Goal: Information Seeking & Learning: Check status

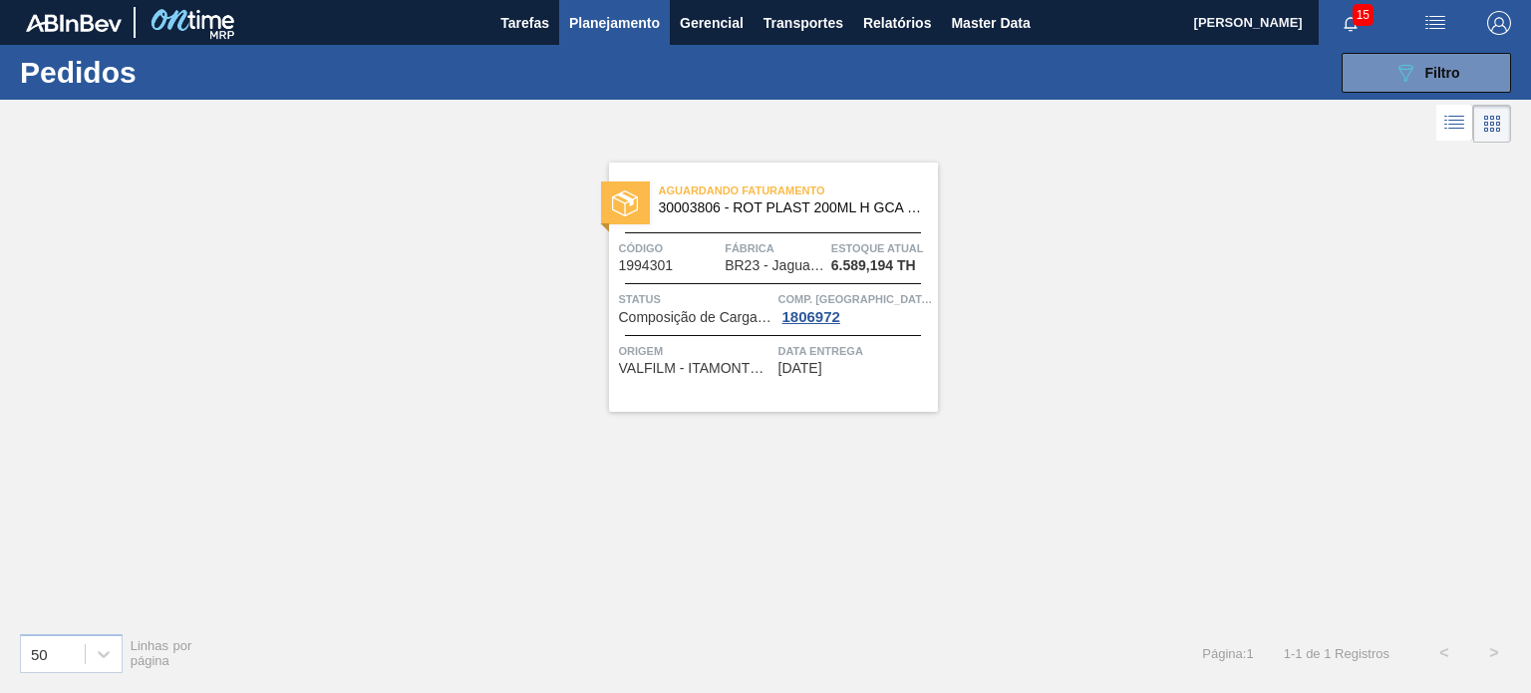
click at [643, 27] on span "Planejamento" at bounding box center [614, 23] width 91 height 24
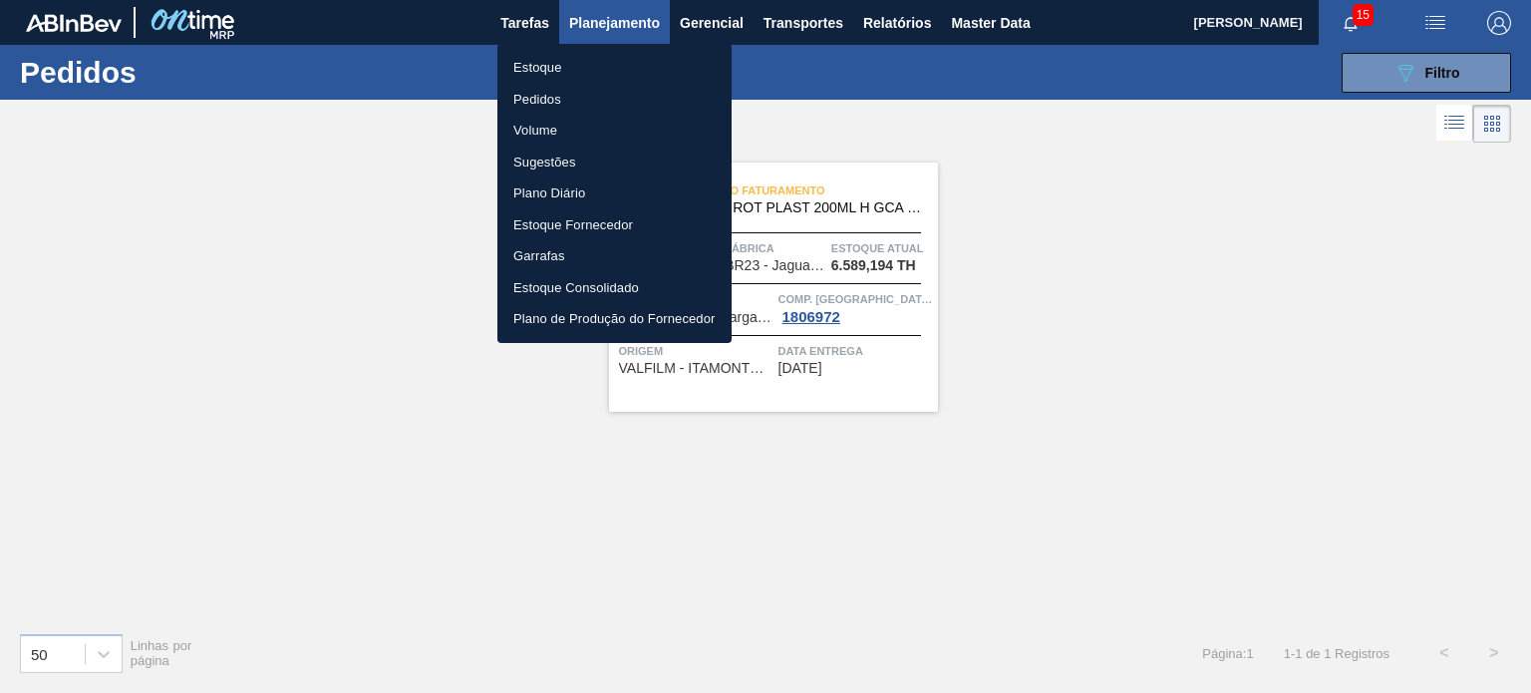
click at [594, 79] on li "Estoque" at bounding box center [614, 68] width 234 height 32
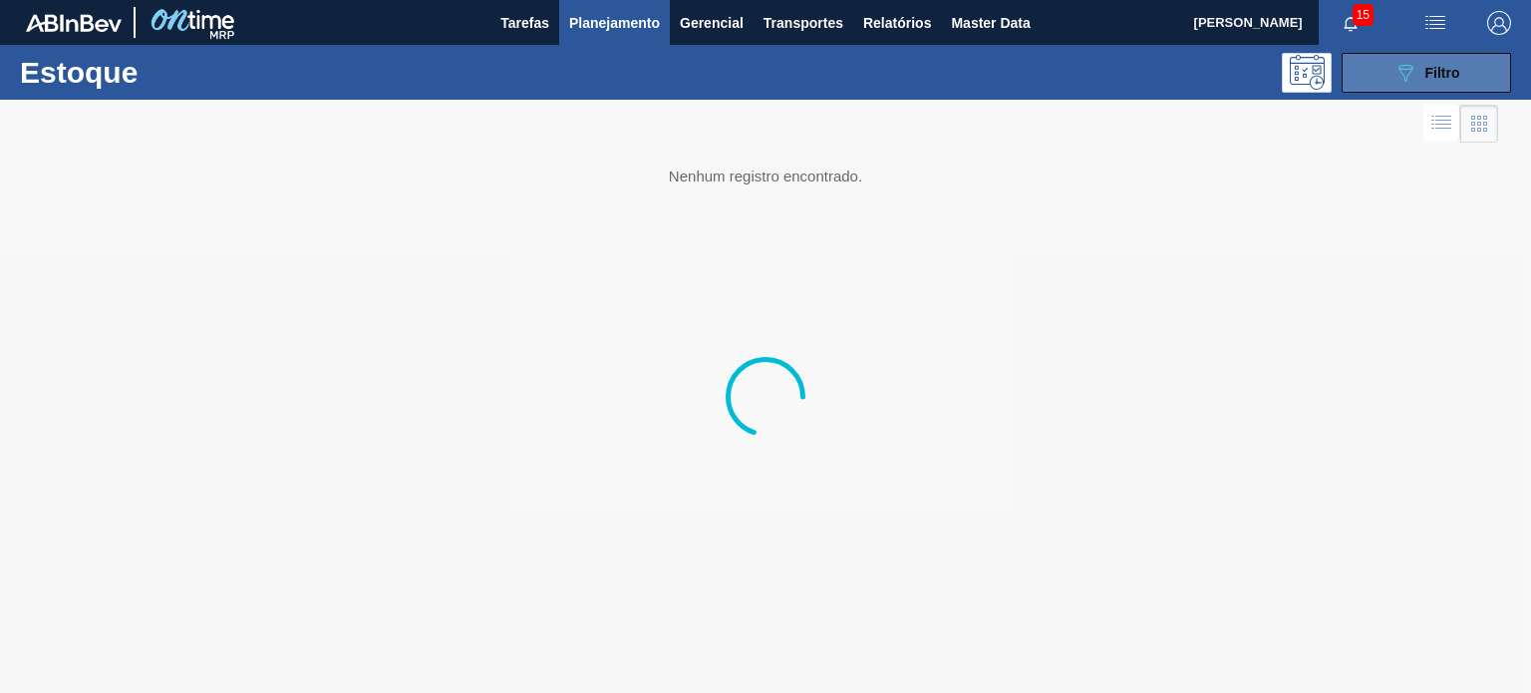
click at [1405, 66] on icon "089F7B8B-B2A5-4AFE-B5C0-19BA573D28AC" at bounding box center [1405, 73] width 24 height 24
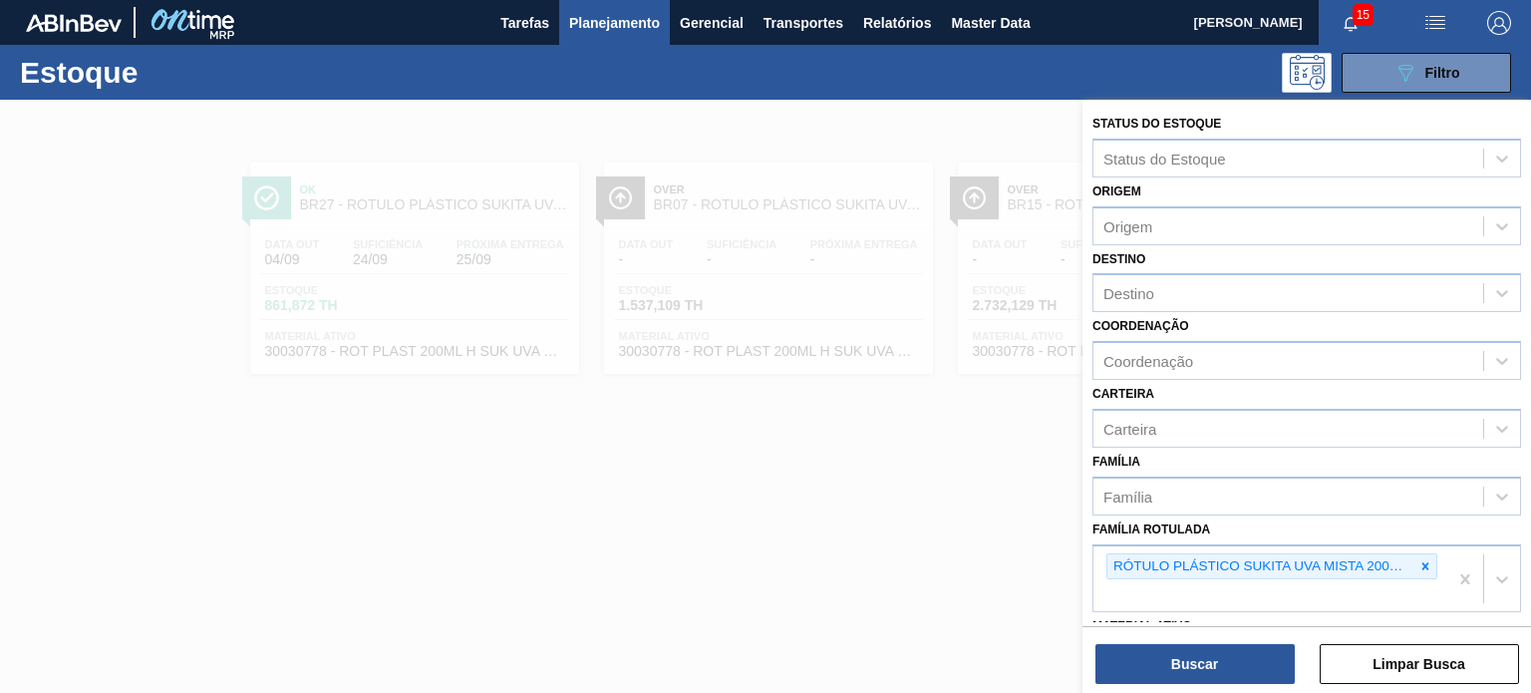
click at [789, 382] on div at bounding box center [765, 446] width 1531 height 693
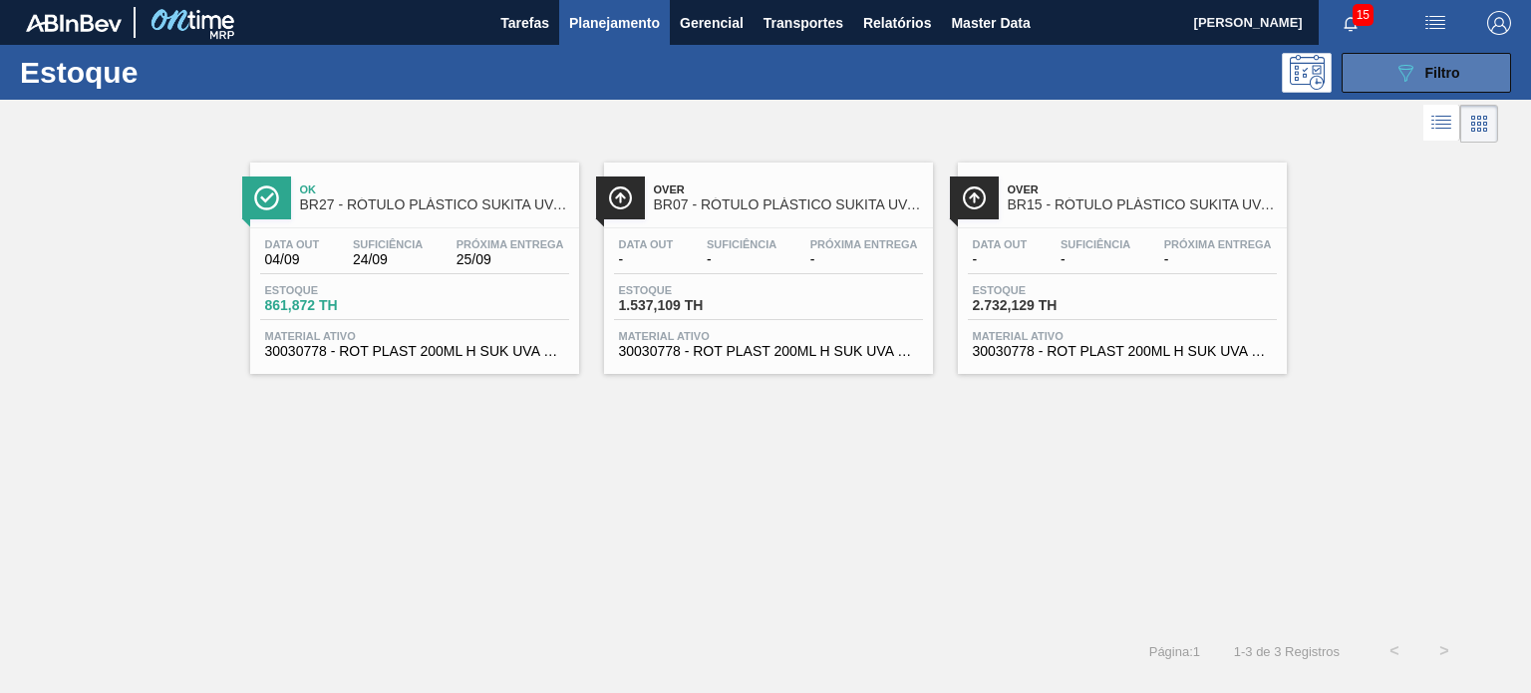
click at [1375, 90] on button "089F7B8B-B2A5-4AFE-B5C0-19BA573D28AC Filtro" at bounding box center [1426, 73] width 169 height 40
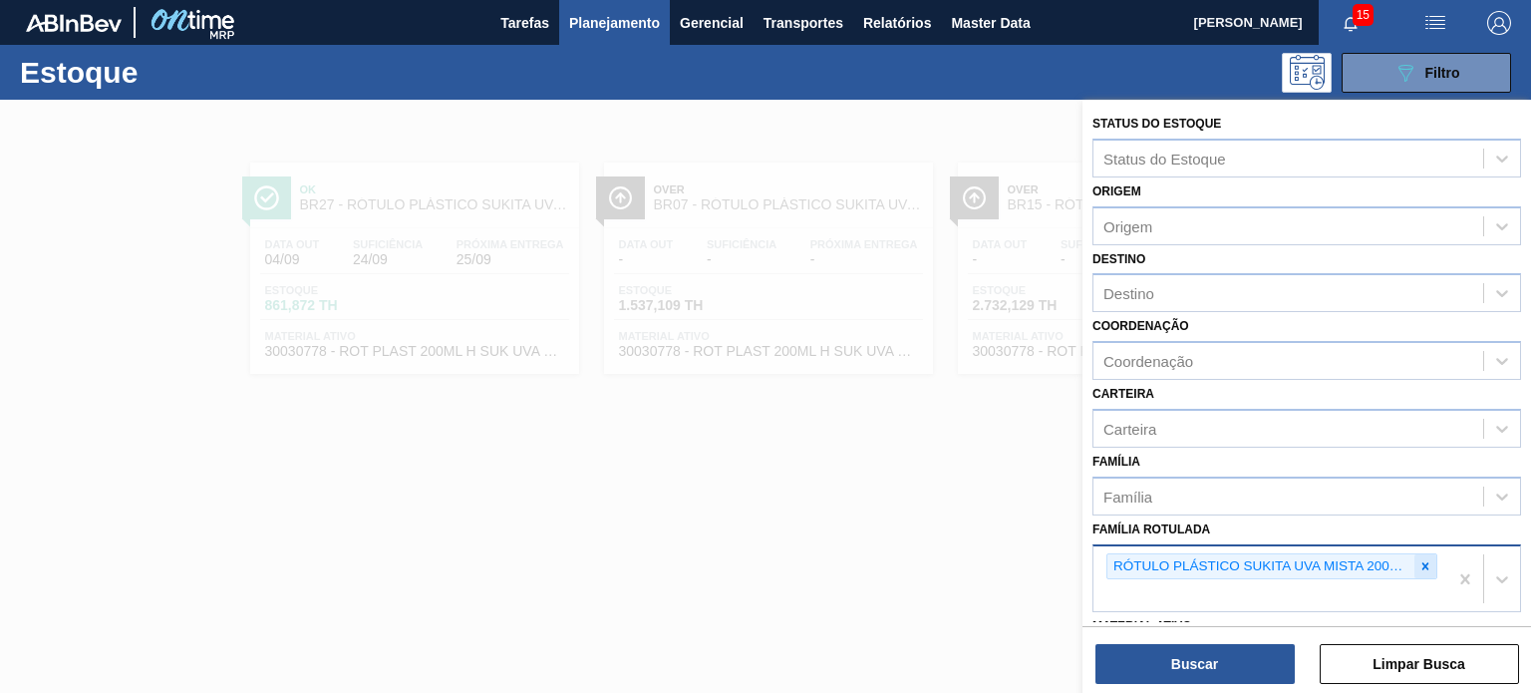
click at [1414, 557] on div at bounding box center [1425, 566] width 22 height 25
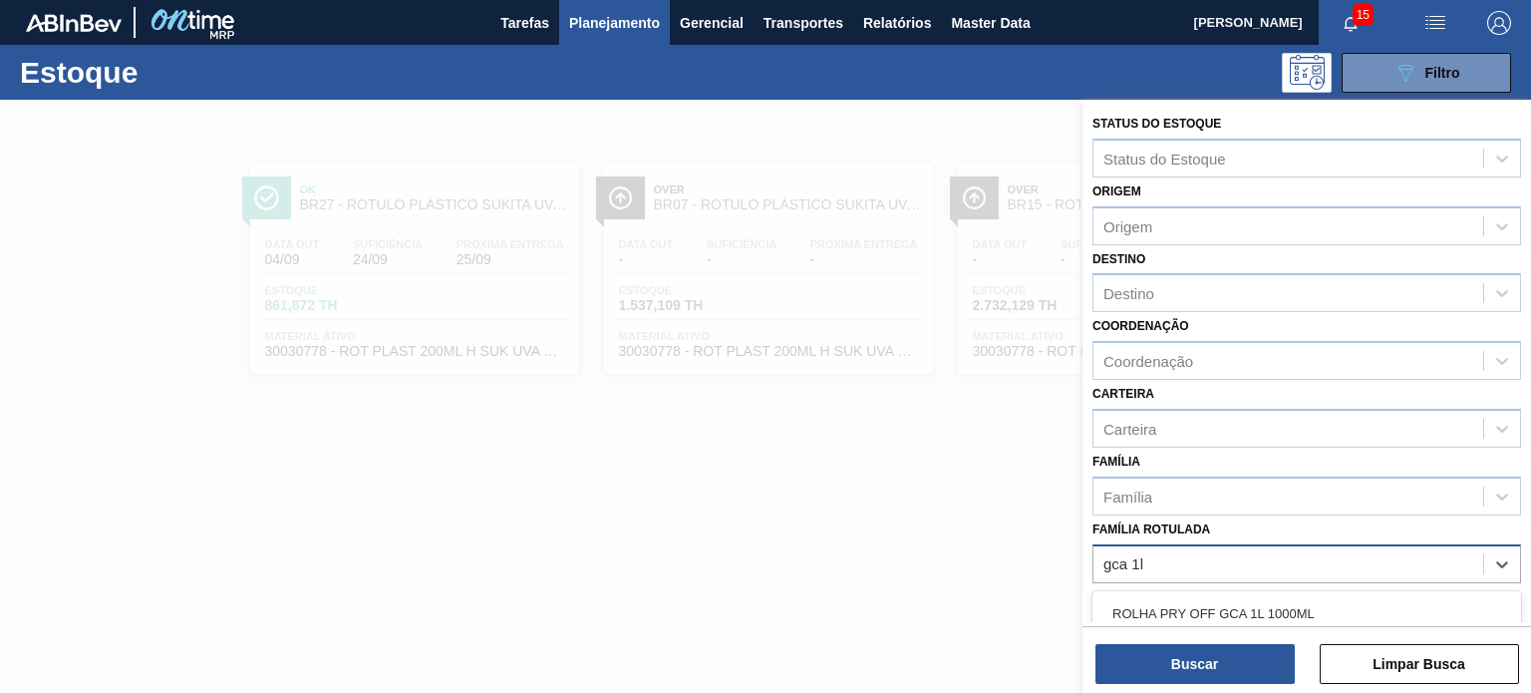
type Rotulada "gca 1l h"
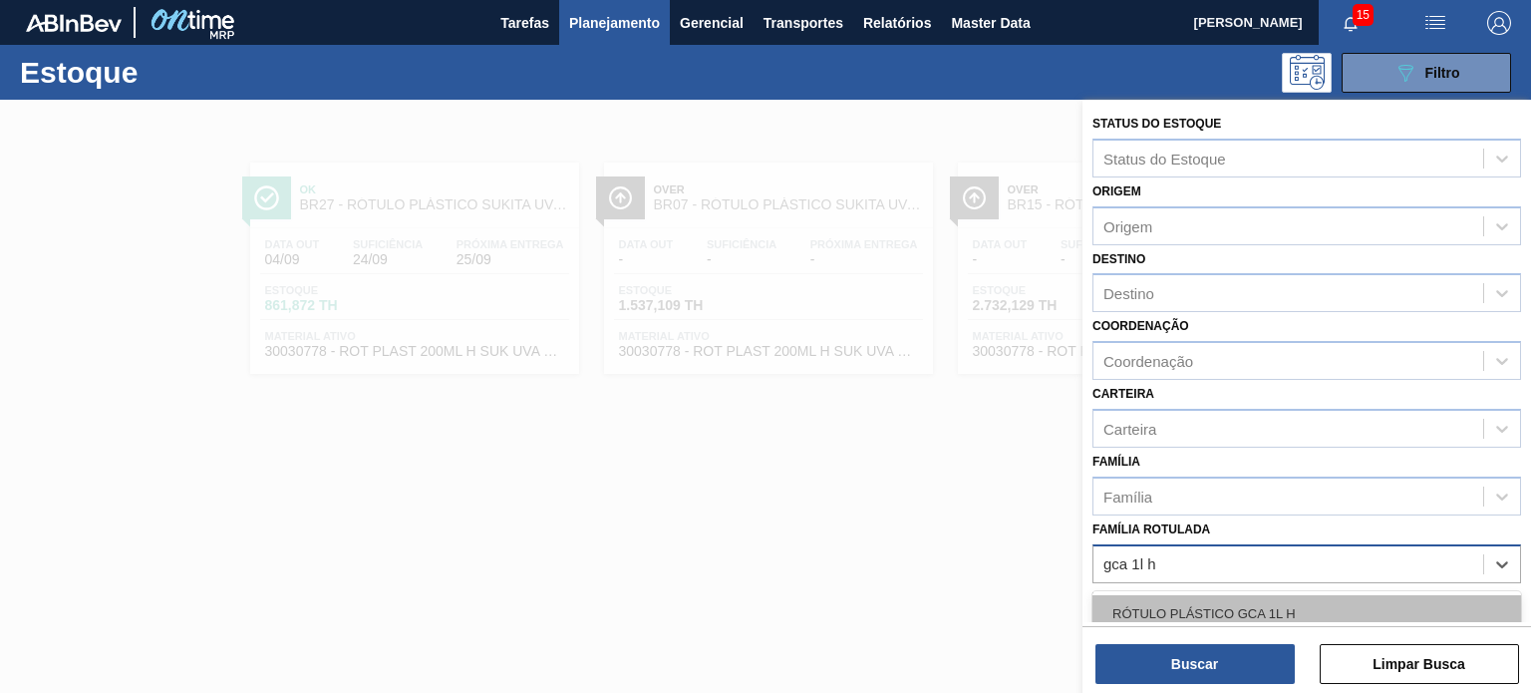
click at [1255, 614] on div "RÓTULO PLÁSTICO GCA 1L H" at bounding box center [1306, 613] width 429 height 37
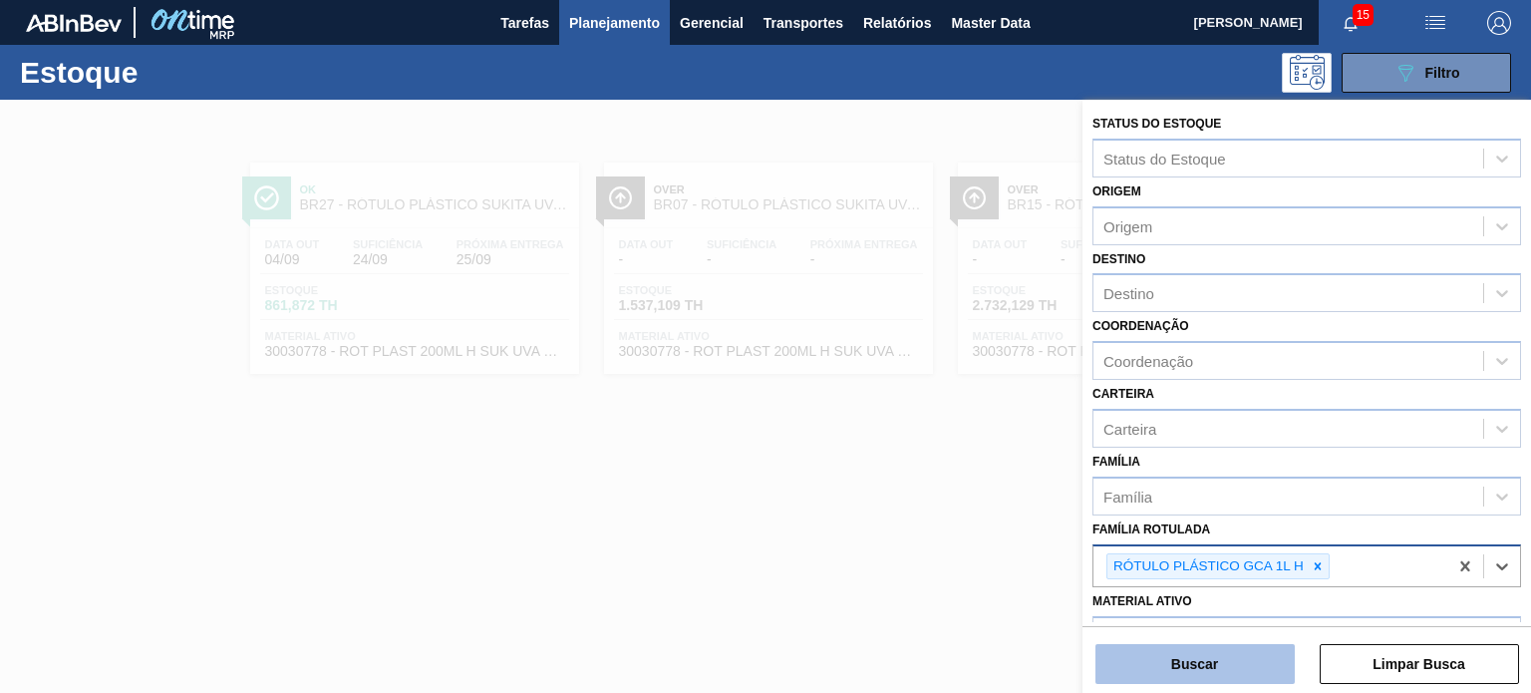
click at [1257, 654] on button "Buscar" at bounding box center [1194, 664] width 199 height 40
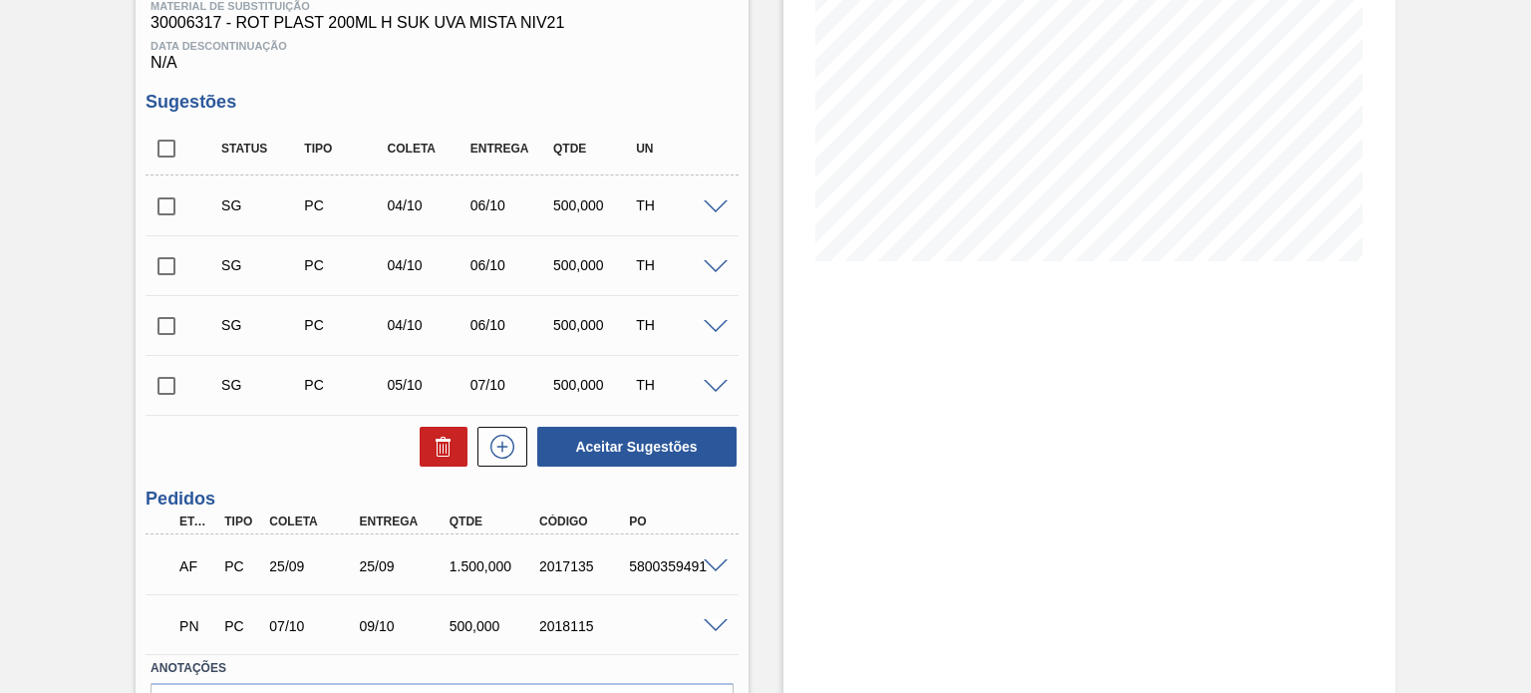
scroll to position [447, 0]
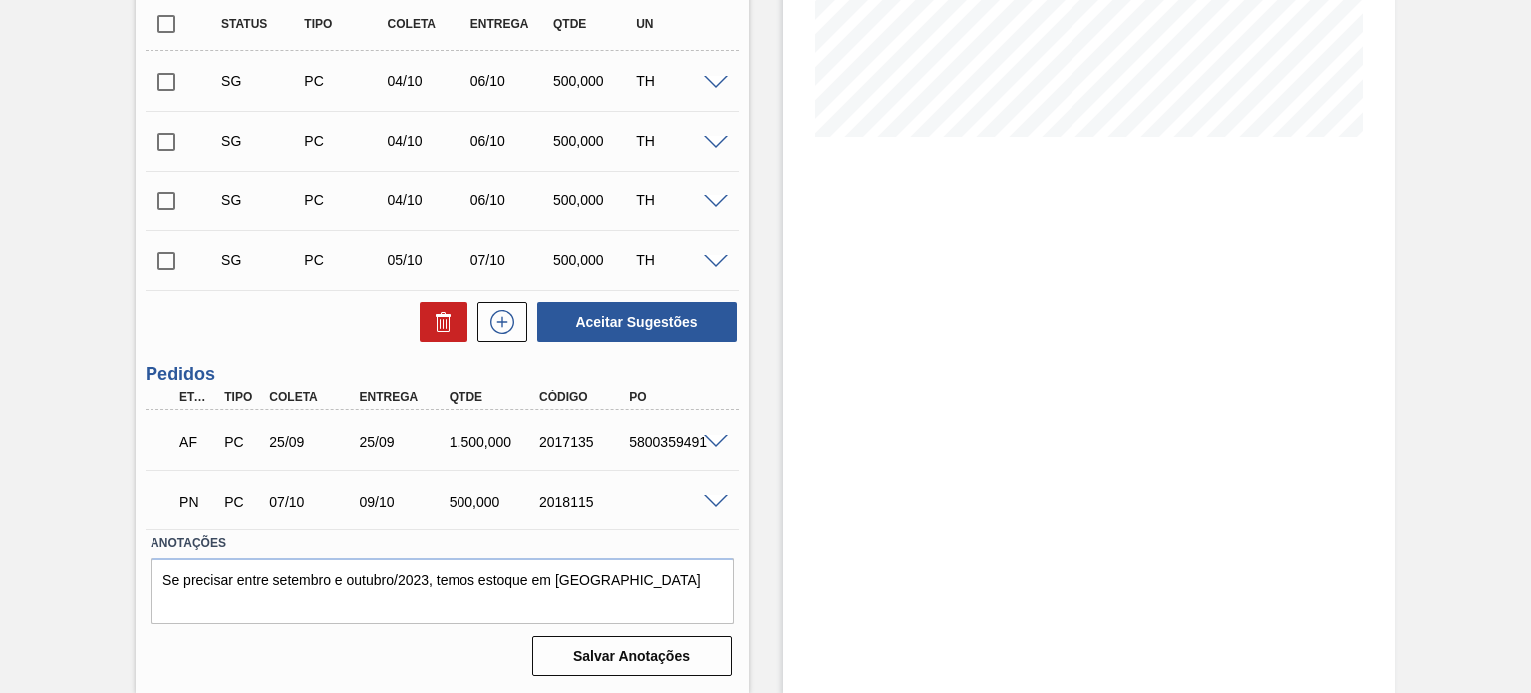
click at [715, 453] on div "AF PC 25/09 25/09 1.500,000 2017135 5800359491" at bounding box center [442, 440] width 592 height 50
click at [718, 445] on span at bounding box center [716, 442] width 24 height 15
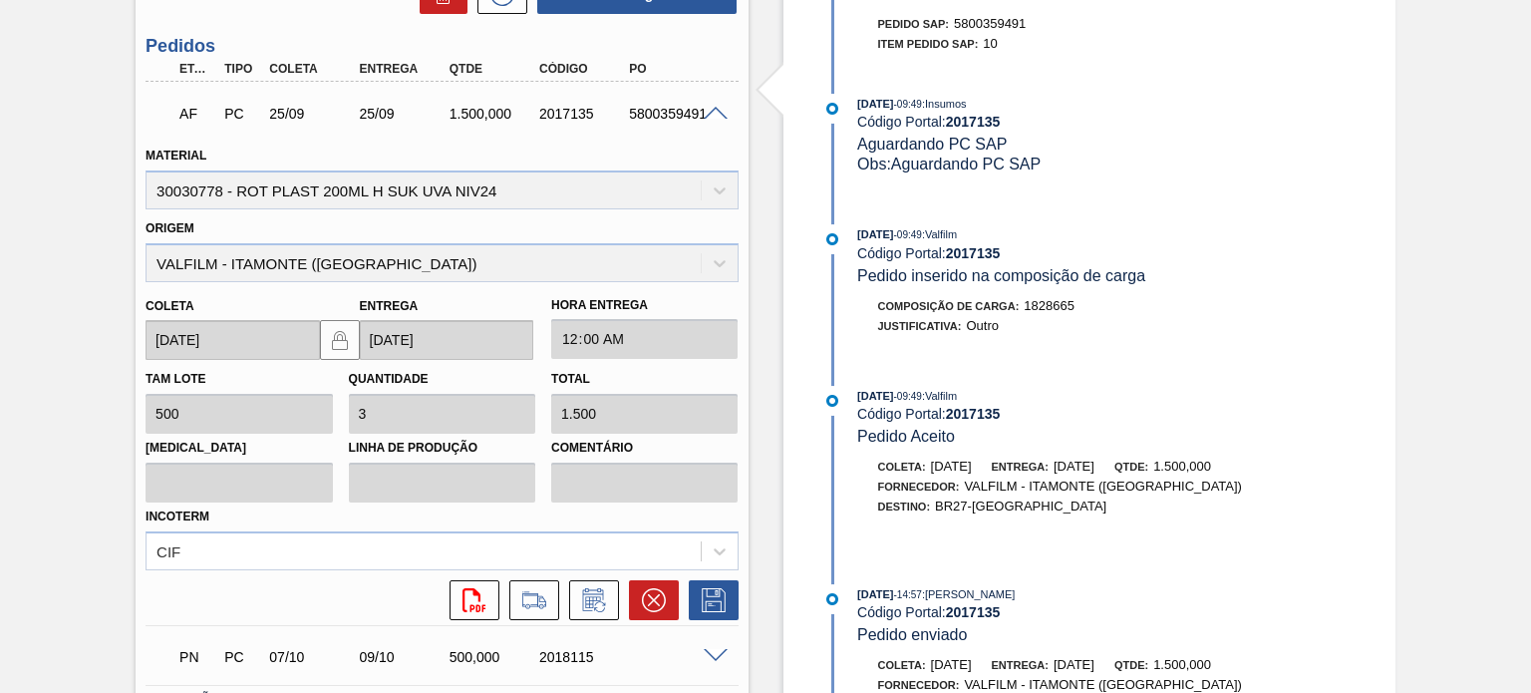
scroll to position [928, 0]
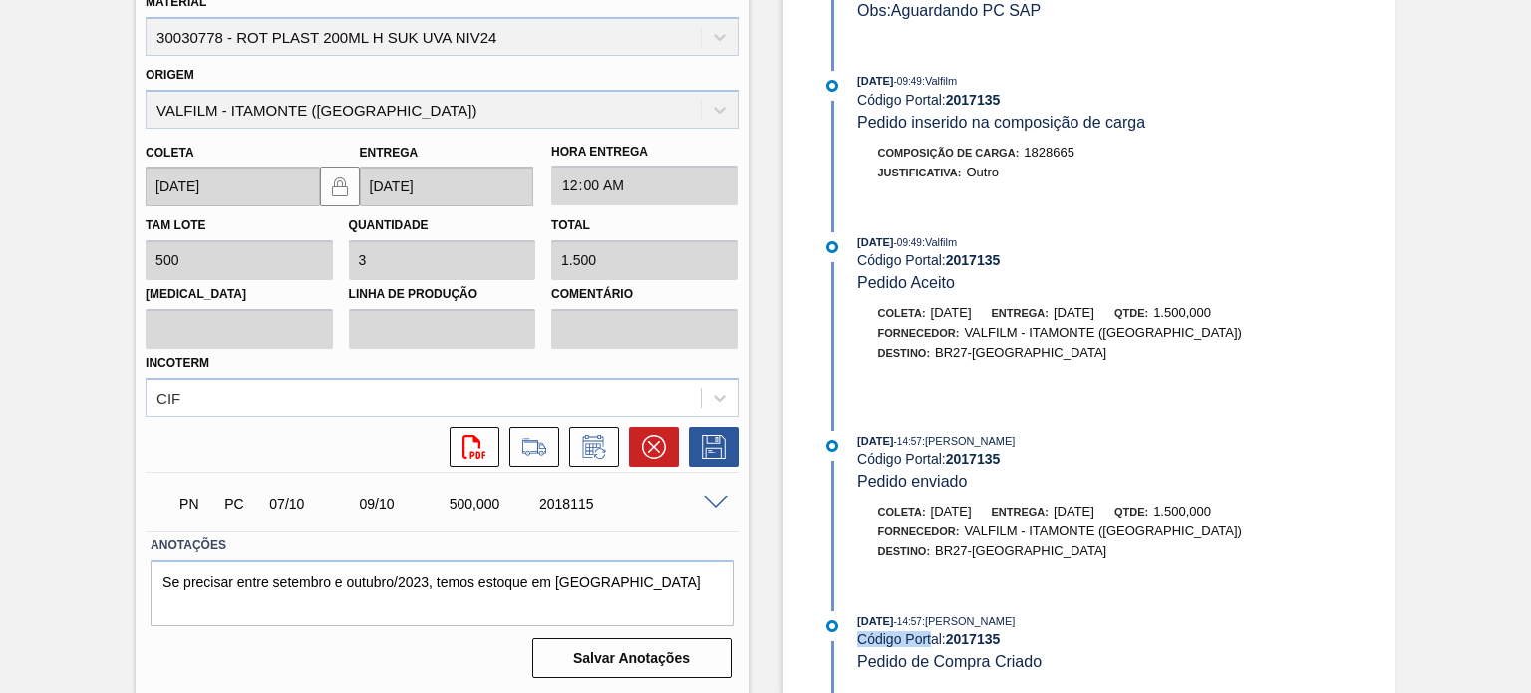
drag, startPoint x: 859, startPoint y: 631, endPoint x: 930, endPoint y: 625, distance: 71.0
click at [933, 631] on div "Código Portal: 2017135" at bounding box center [1093, 639] width 473 height 16
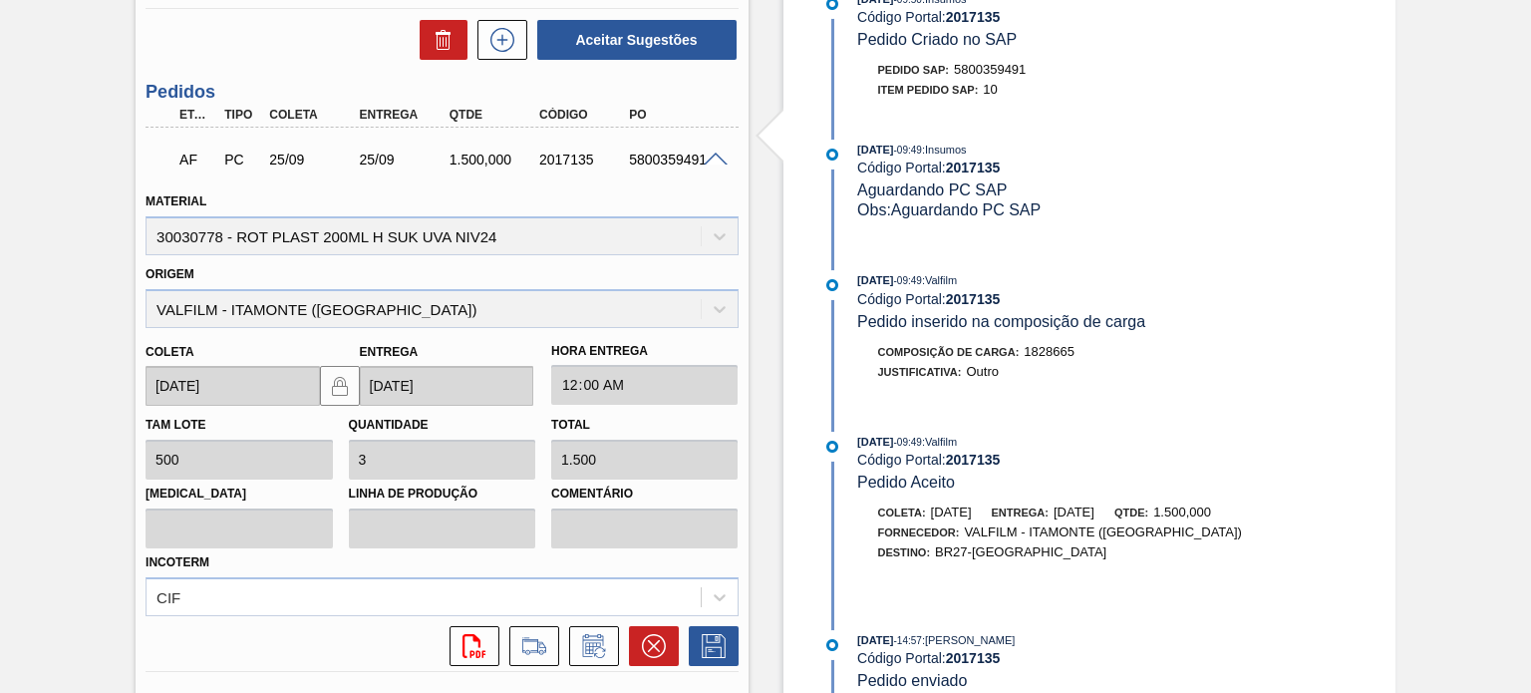
click at [722, 159] on span at bounding box center [716, 159] width 24 height 15
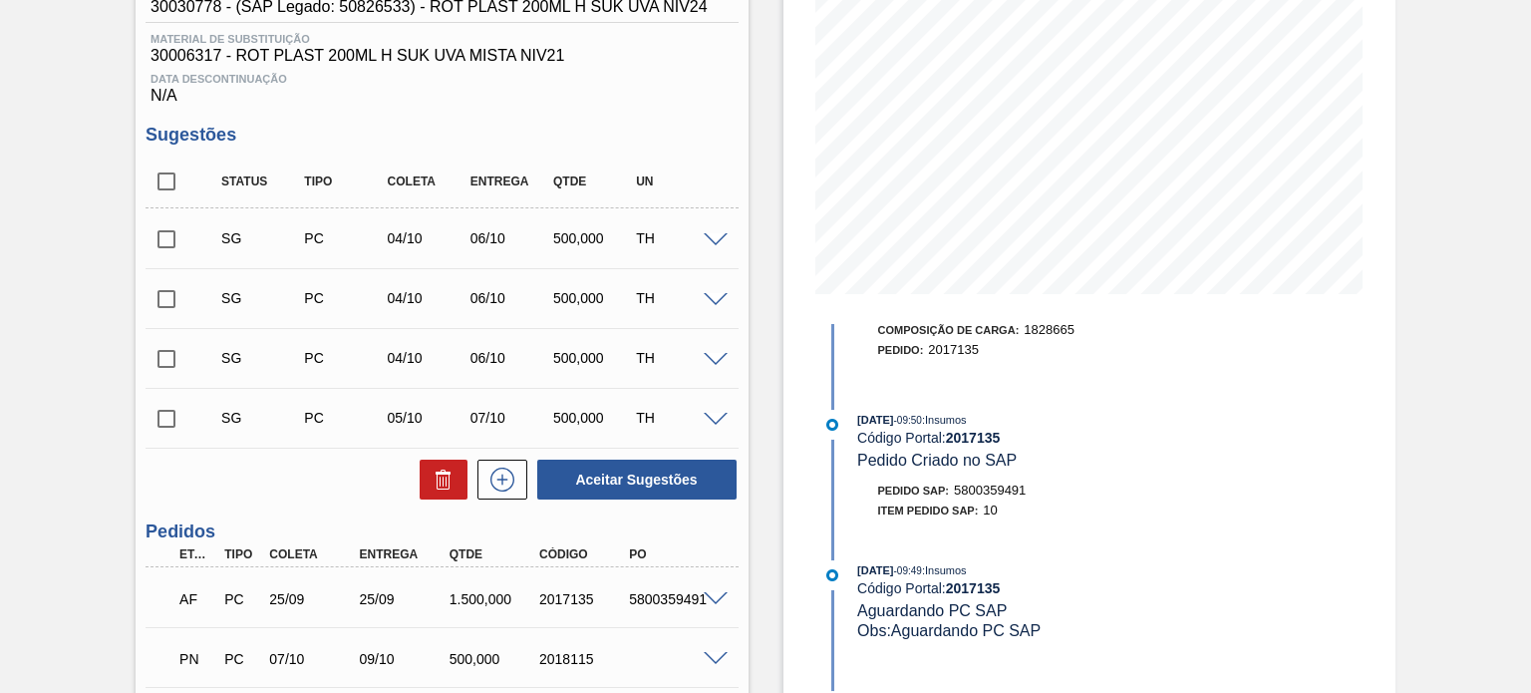
scroll to position [148, 0]
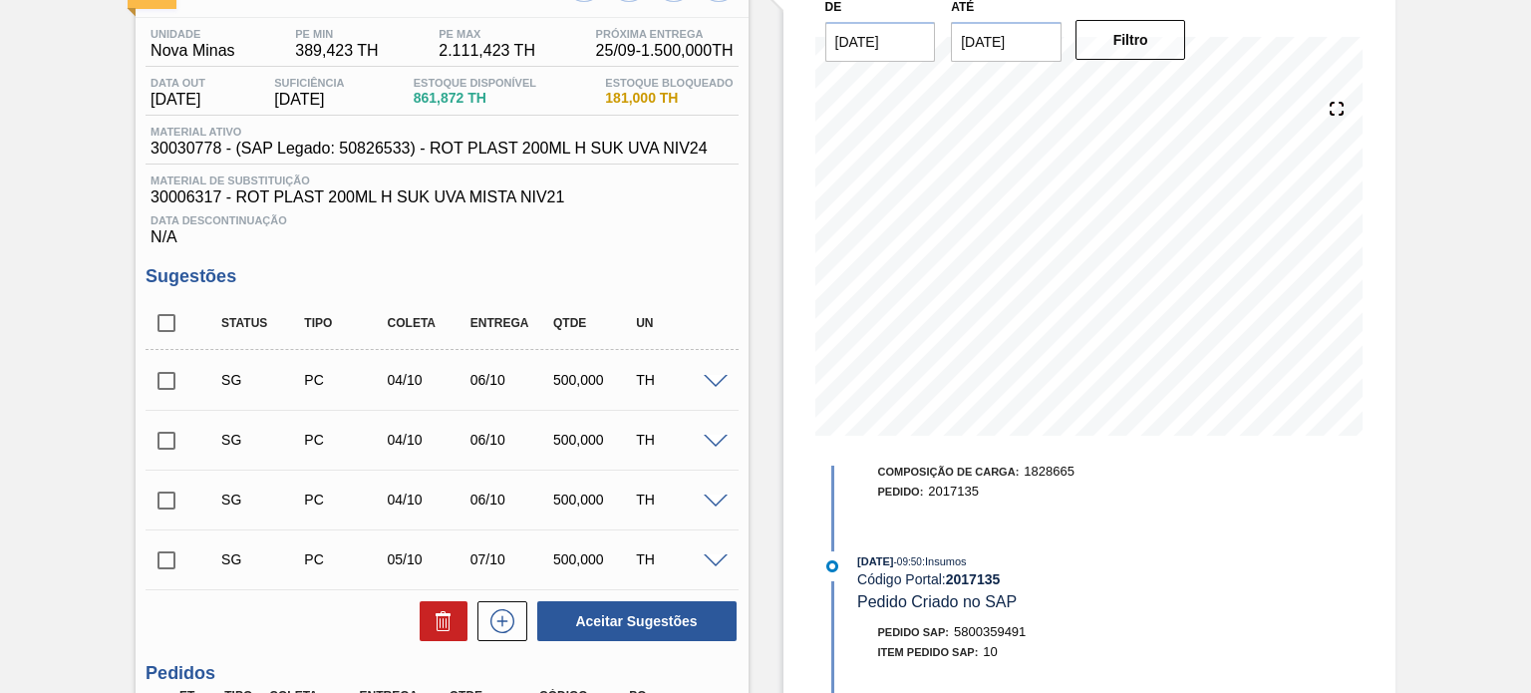
click at [765, 362] on div "Estoque De 01/09/2025 Até 03/01/2026 Filtro 02/09 Projeção de Estoque 861.872 N…" at bounding box center [1072, 472] width 647 height 1040
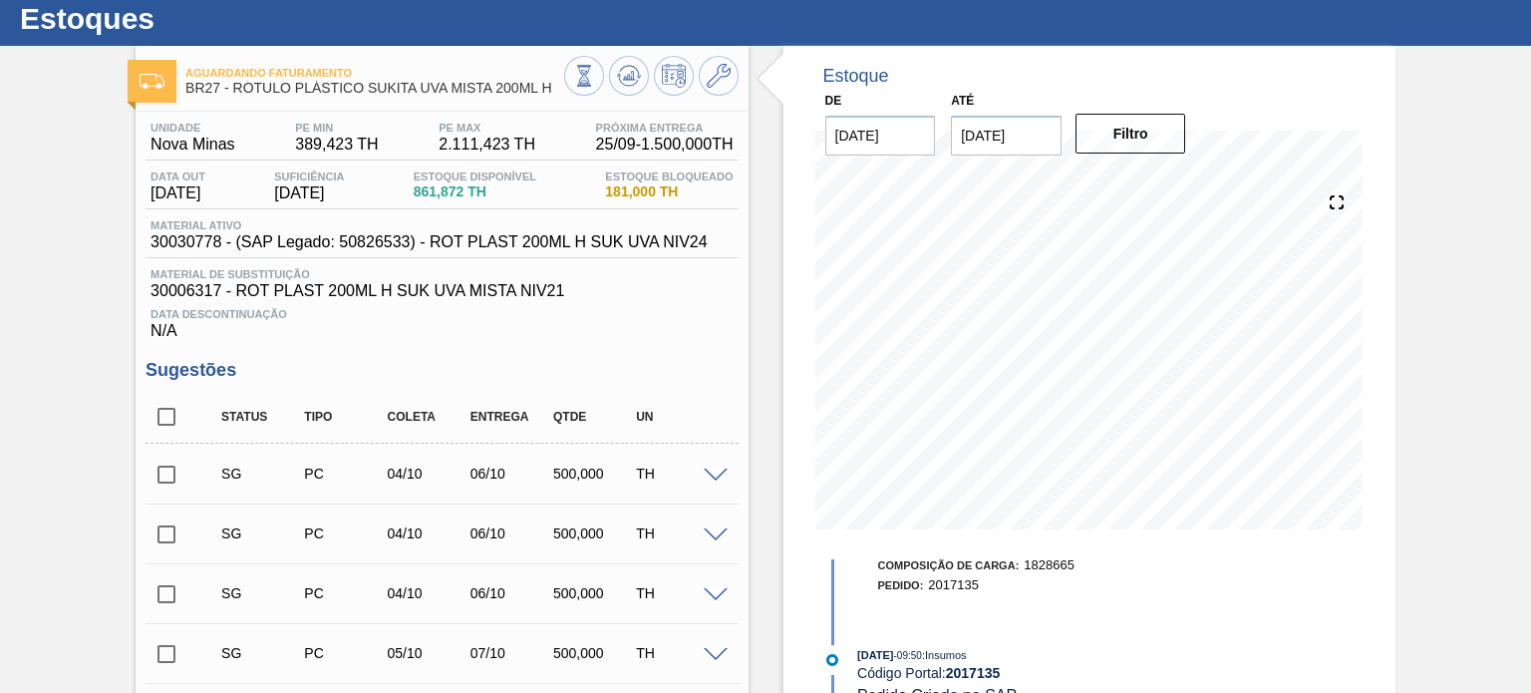
scroll to position [100, 0]
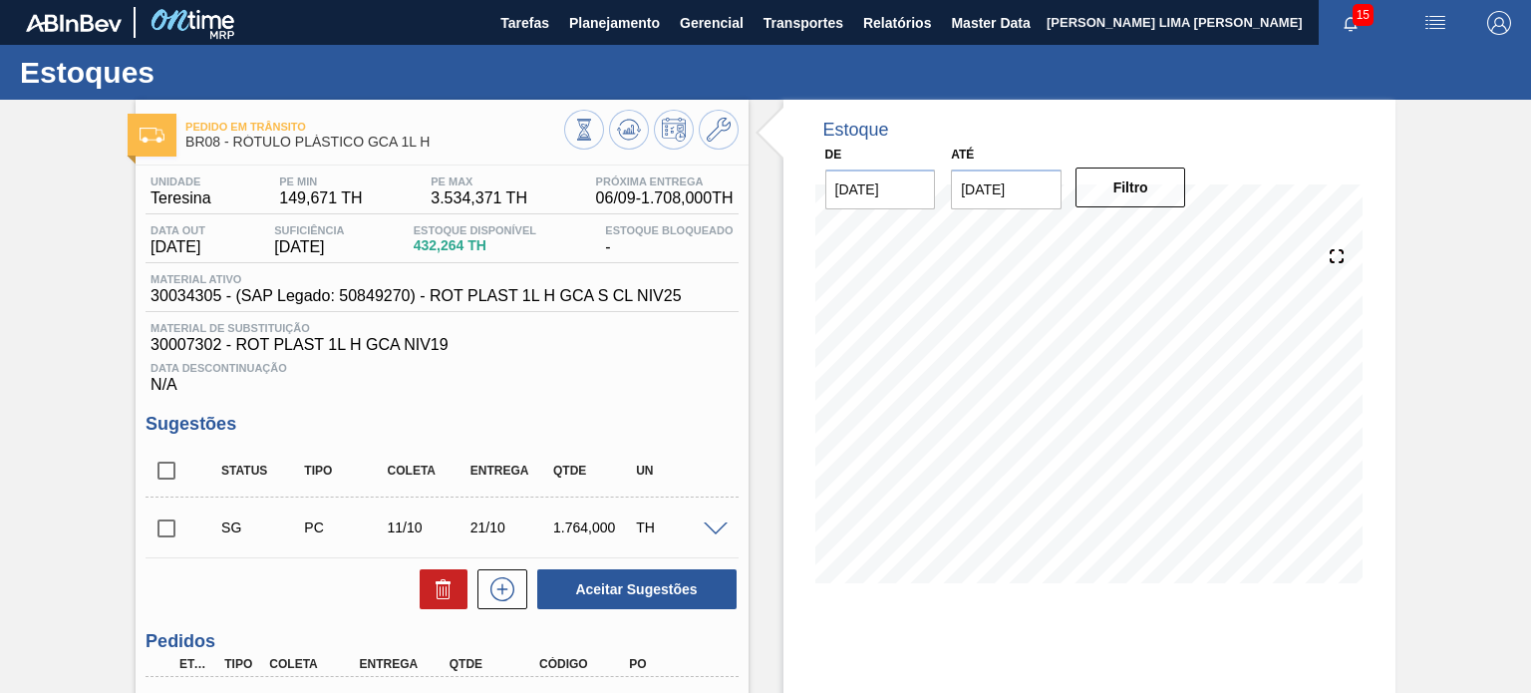
scroll to position [199, 0]
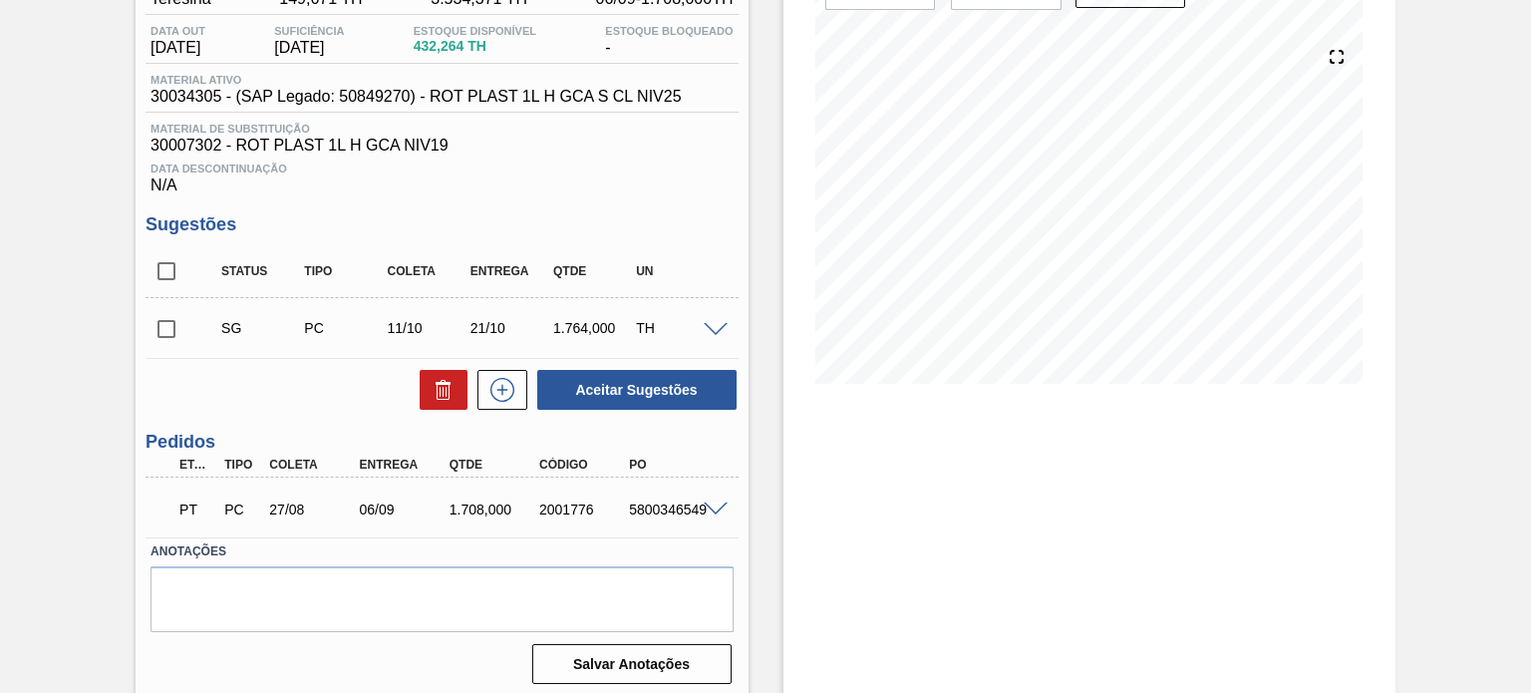
click at [714, 507] on span at bounding box center [716, 509] width 24 height 15
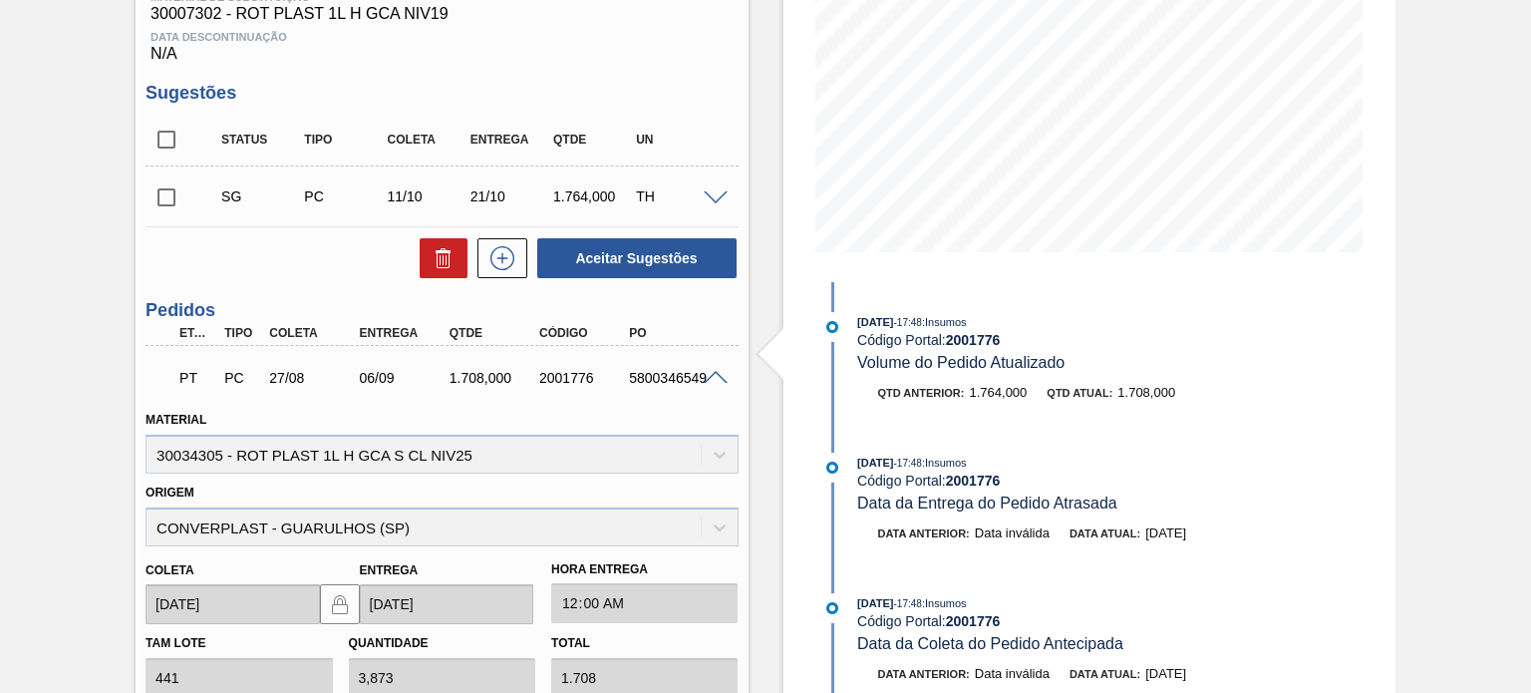
scroll to position [91, 0]
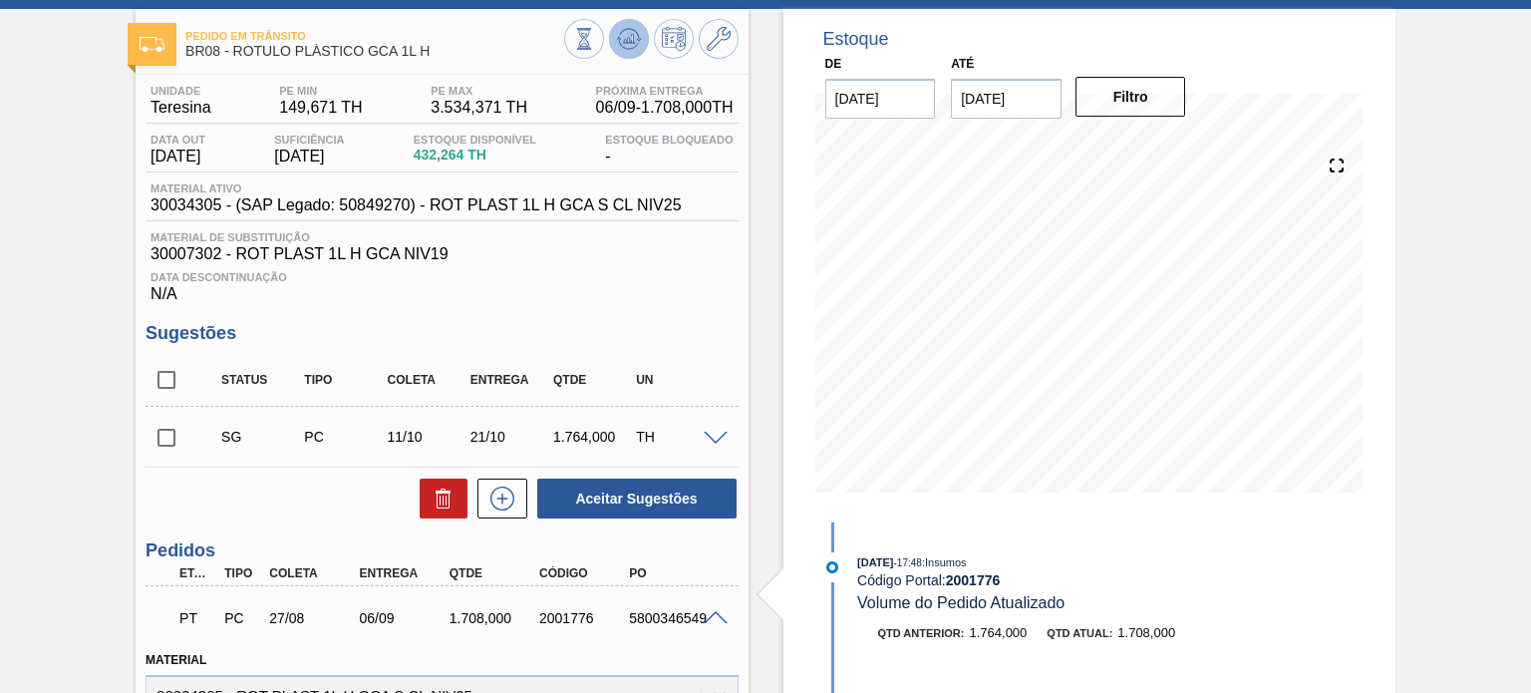
click at [626, 43] on icon at bounding box center [629, 39] width 24 height 24
